Goal: Information Seeking & Learning: Learn about a topic

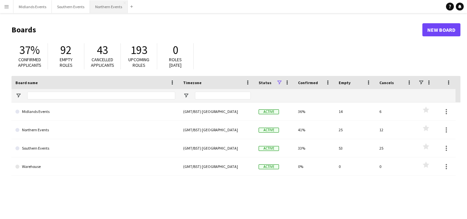
click at [106, 6] on button "Northern Events Close" at bounding box center [109, 6] width 38 height 13
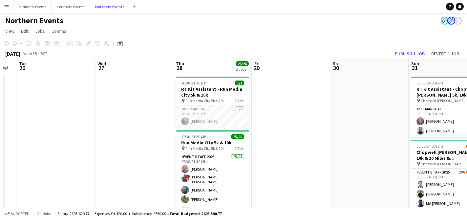
scroll to position [0, 259]
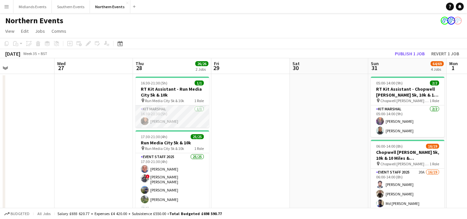
click at [172, 116] on app-card-role "Kit Marshal [DATE] 16:30-21:30 (5h) [PERSON_NAME]" at bounding box center [171, 117] width 73 height 22
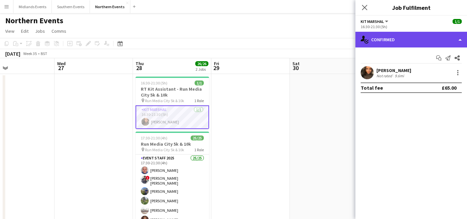
click at [404, 36] on div "single-neutral-actions-check-2 Confirmed" at bounding box center [410, 40] width 111 height 16
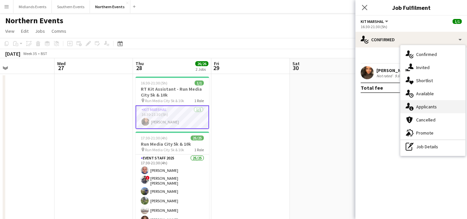
click at [420, 105] on div "single-neutral-actions-information Applicants" at bounding box center [432, 106] width 65 height 13
click at [420, 219] on mat-expansion-panel "users2 Applicants Applicants Declined Unavailable No pending applicants" at bounding box center [410, 219] width 111 height 0
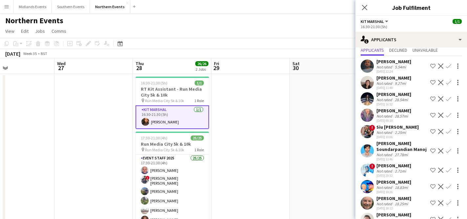
scroll to position [27, 0]
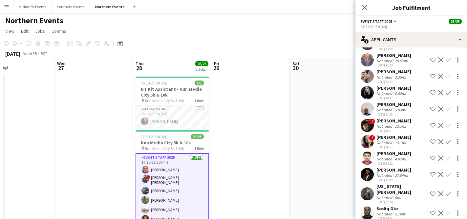
scroll to position [278, 0]
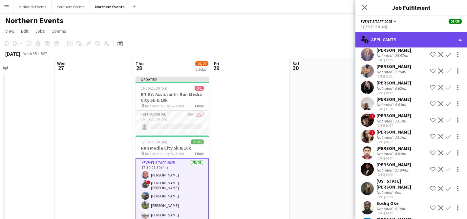
click at [410, 41] on div "single-neutral-actions-information Applicants" at bounding box center [410, 40] width 111 height 16
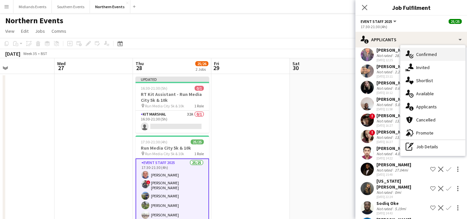
click at [420, 55] on div "single-neutral-actions-check-2 Confirmed" at bounding box center [432, 54] width 65 height 13
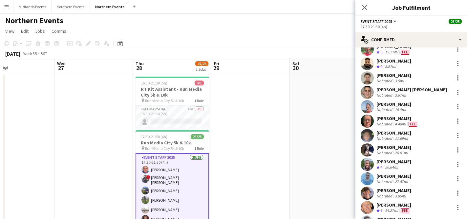
scroll to position [146, 0]
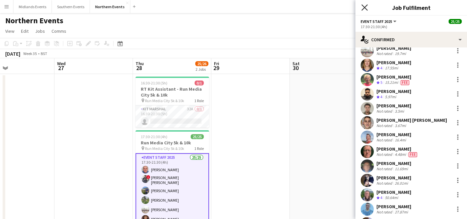
click at [363, 8] on icon "Close pop-in" at bounding box center [364, 7] width 6 height 6
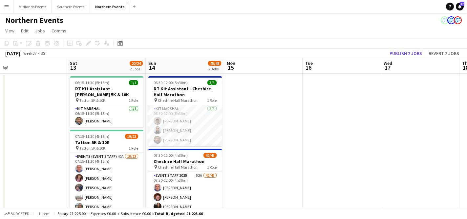
scroll to position [0, 168]
